Goal: Information Seeking & Learning: Learn about a topic

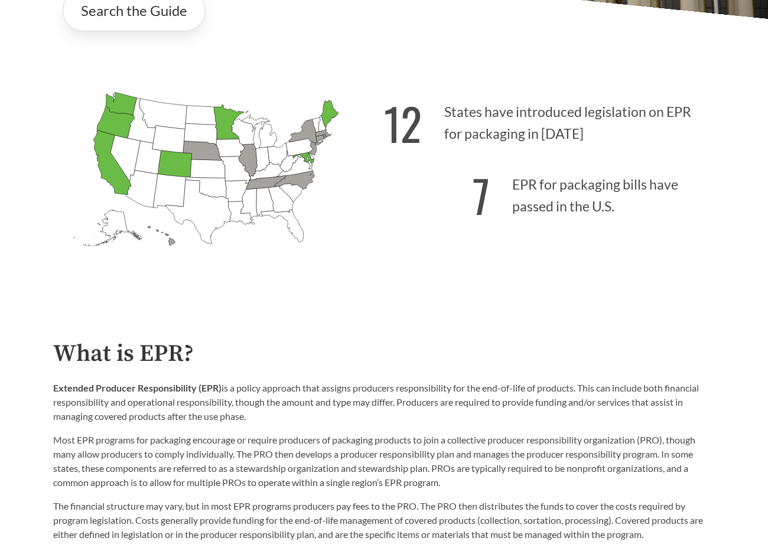
scroll to position [284, 0]
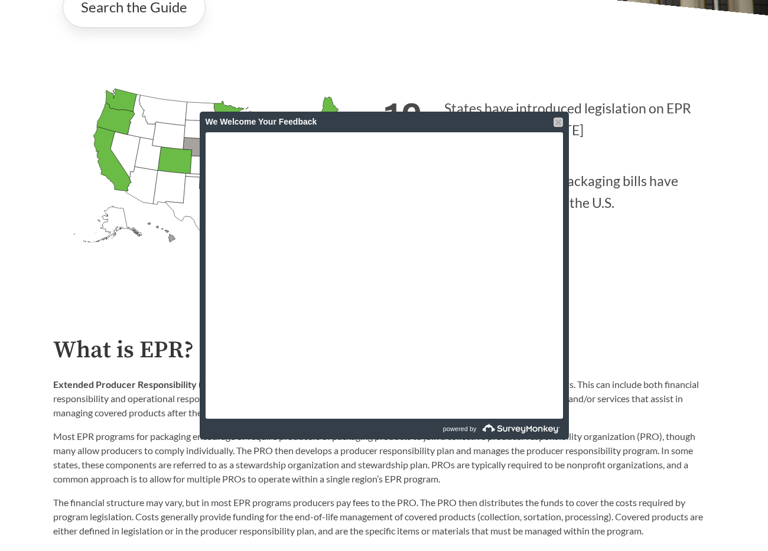
click at [559, 120] on div at bounding box center [557, 122] width 9 height 9
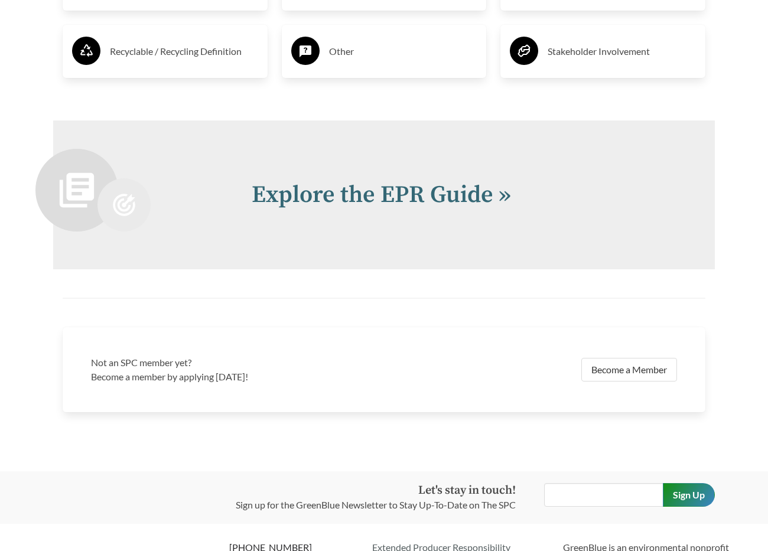
scroll to position [2356, 0]
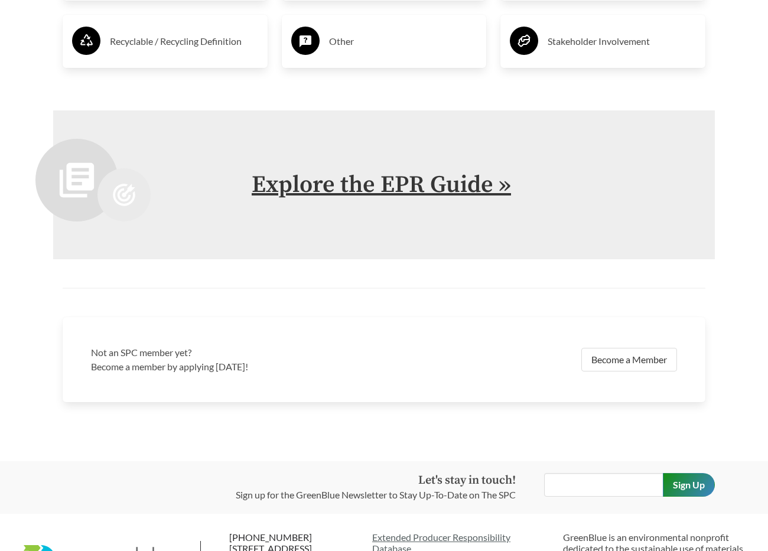
click at [403, 183] on link "Explore the EPR Guide »" at bounding box center [381, 185] width 259 height 30
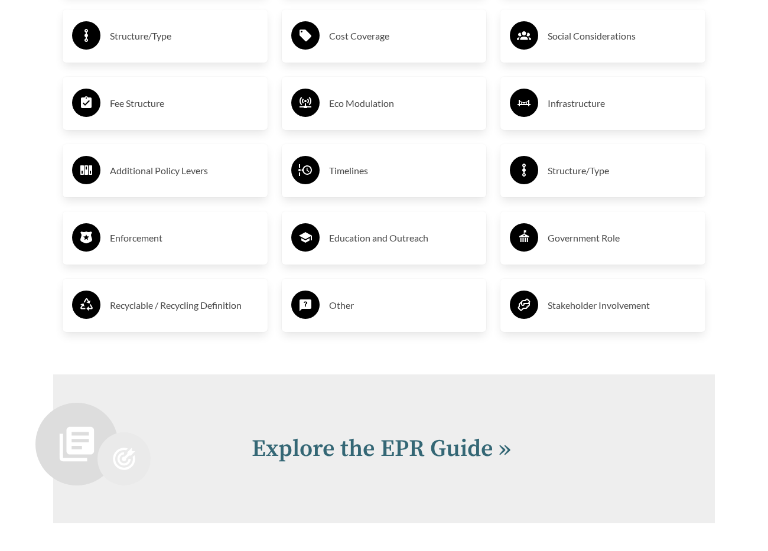
scroll to position [2413, 0]
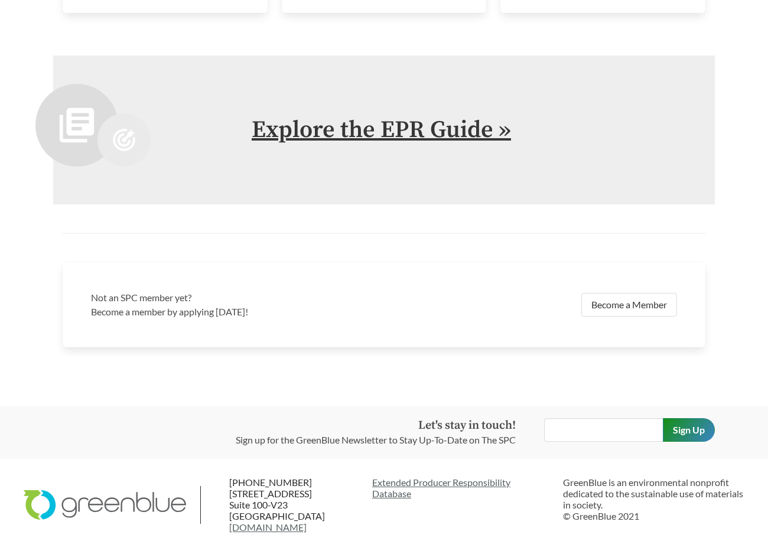
click at [372, 129] on link "Explore the EPR Guide »" at bounding box center [381, 130] width 259 height 30
